Goal: Transaction & Acquisition: Purchase product/service

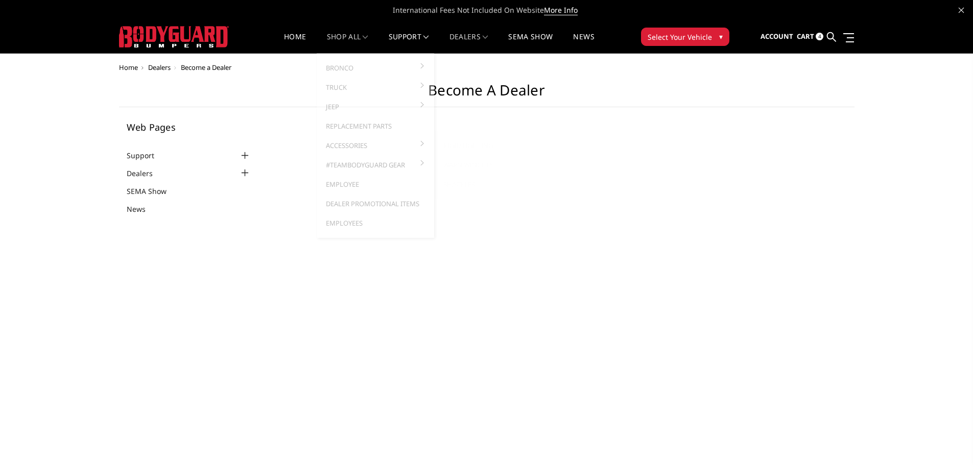
scroll to position [14, 0]
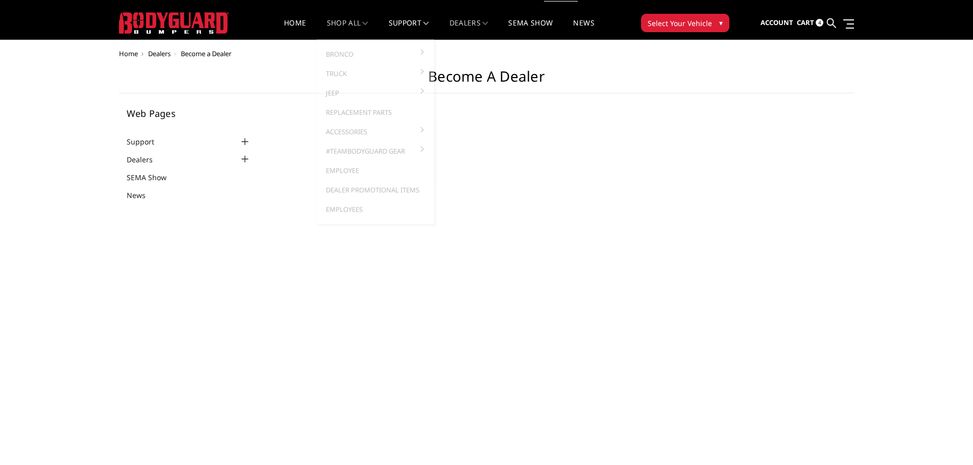
select select "US"
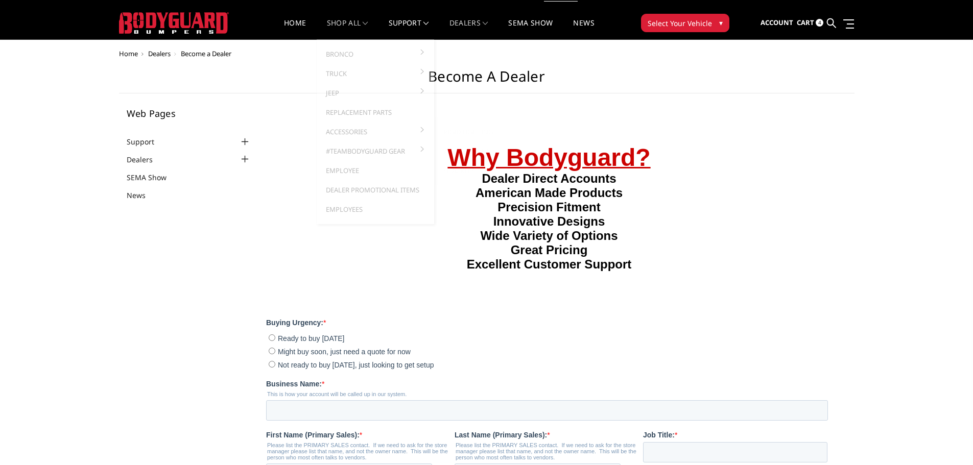
scroll to position [0, 0]
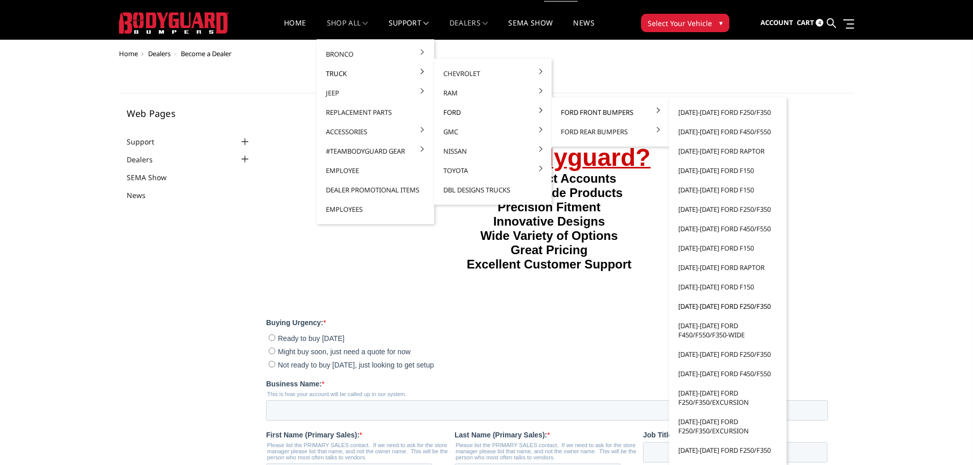
click at [709, 308] on link "[DATE]-[DATE] Ford F250/F350" at bounding box center [727, 306] width 109 height 19
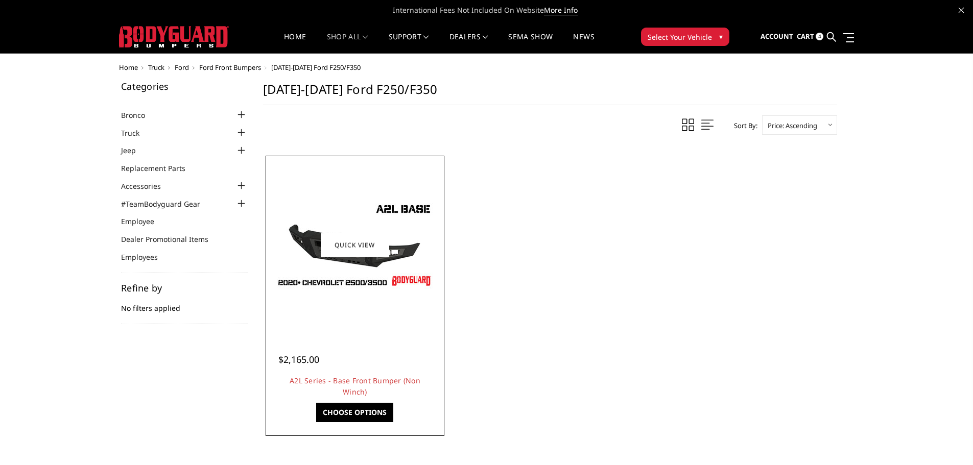
click at [354, 270] on img at bounding box center [354, 245] width 163 height 92
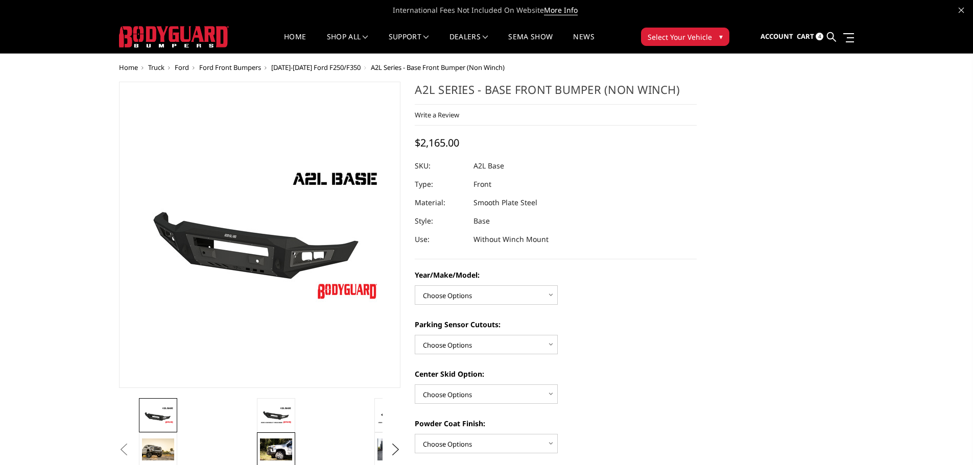
click at [276, 455] on img at bounding box center [276, 449] width 32 height 21
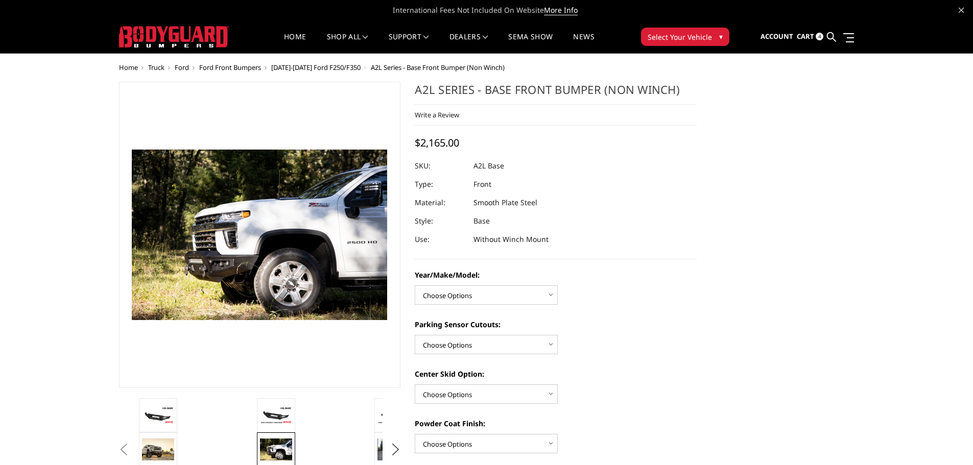
click at [132, 445] on button "Previous" at bounding box center [123, 449] width 15 height 15
